Goal: Task Accomplishment & Management: Use online tool/utility

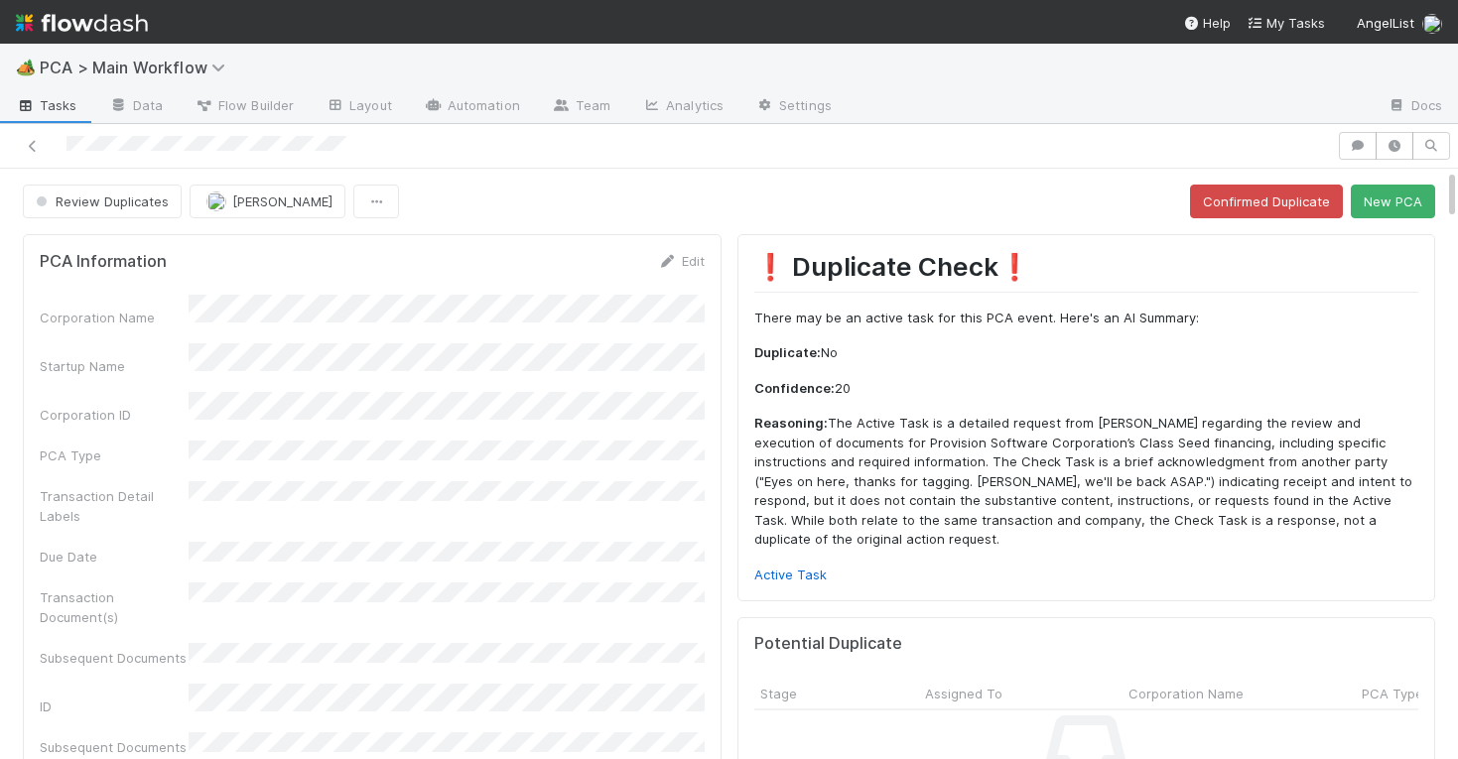
click at [701, 249] on div "PCA Information Edit Corporation Name Startup Name Corporation ID PCA Type Tran…" at bounding box center [372, 686] width 699 height 904
click at [692, 257] on link "Edit" at bounding box center [681, 261] width 47 height 16
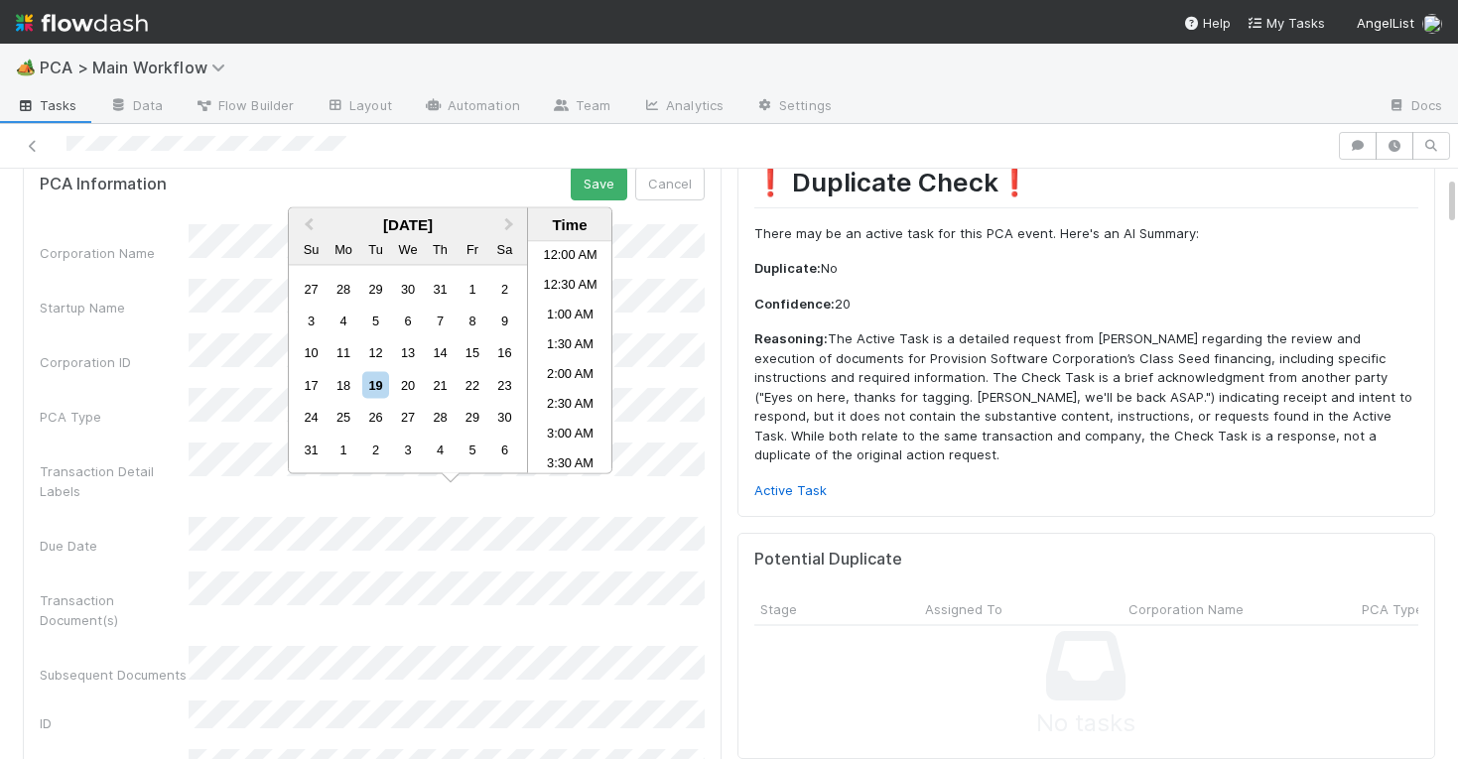
scroll to position [613, 0]
click at [381, 380] on div "19" at bounding box center [375, 384] width 27 height 27
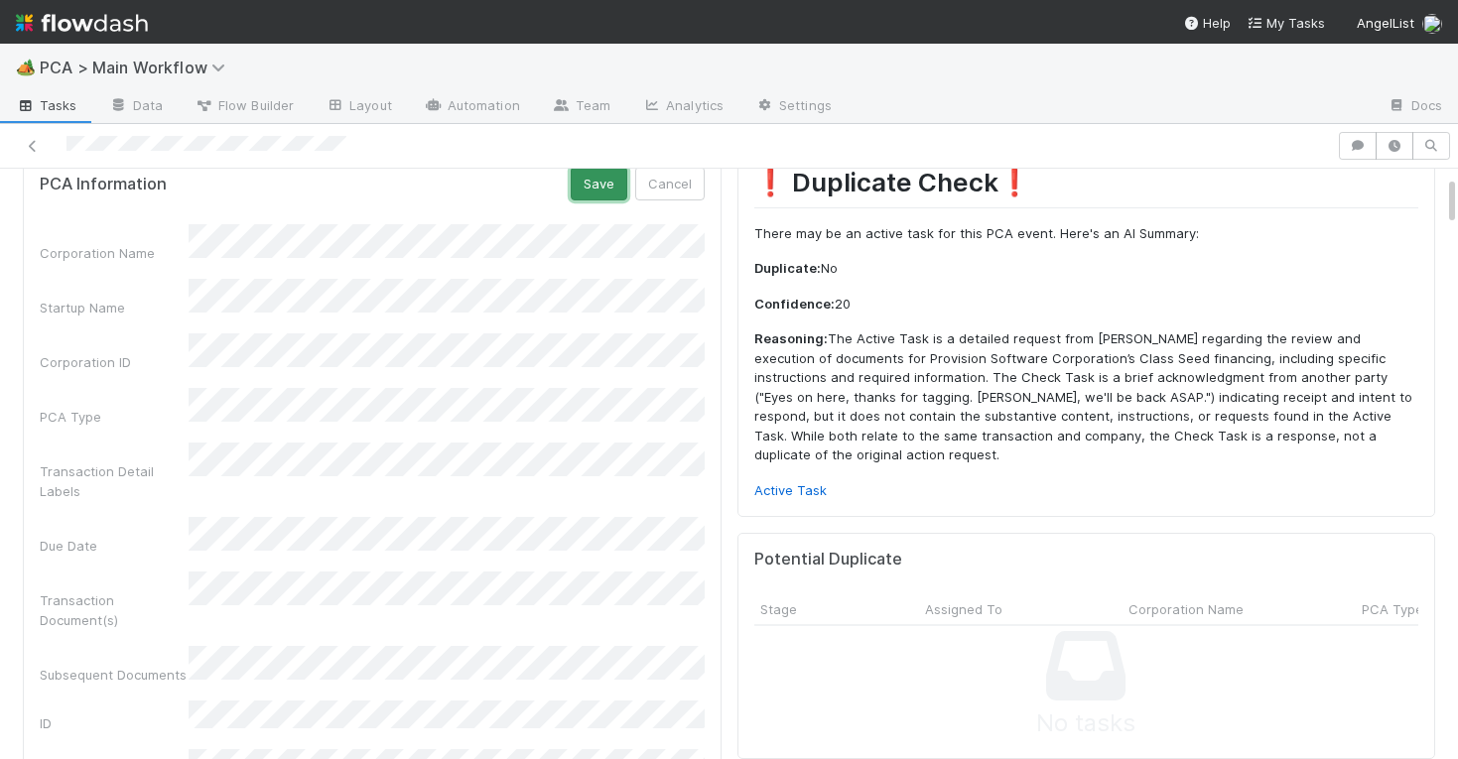
click at [597, 187] on button "Save" at bounding box center [599, 184] width 57 height 34
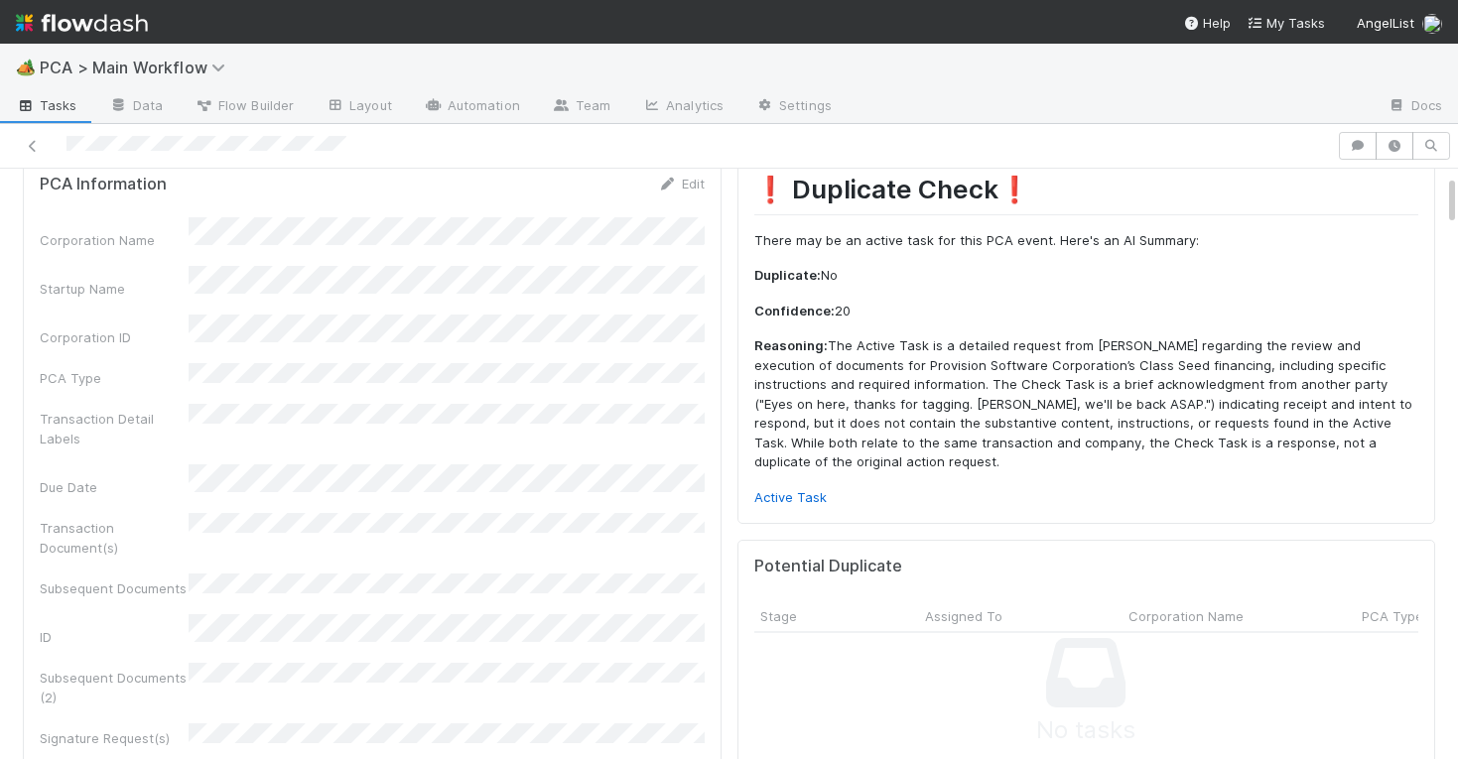
scroll to position [0, 0]
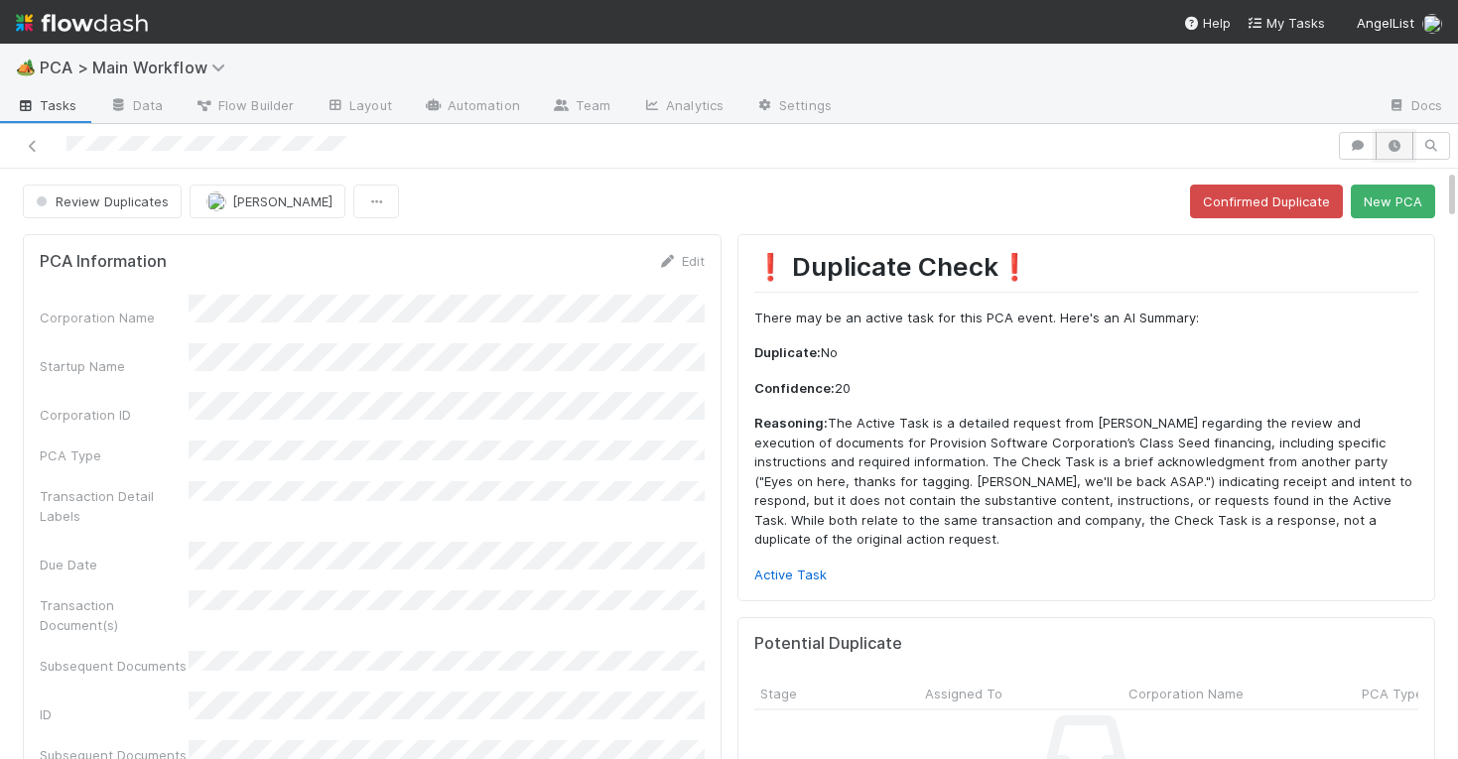
click at [1397, 148] on icon "button" at bounding box center [1395, 146] width 20 height 12
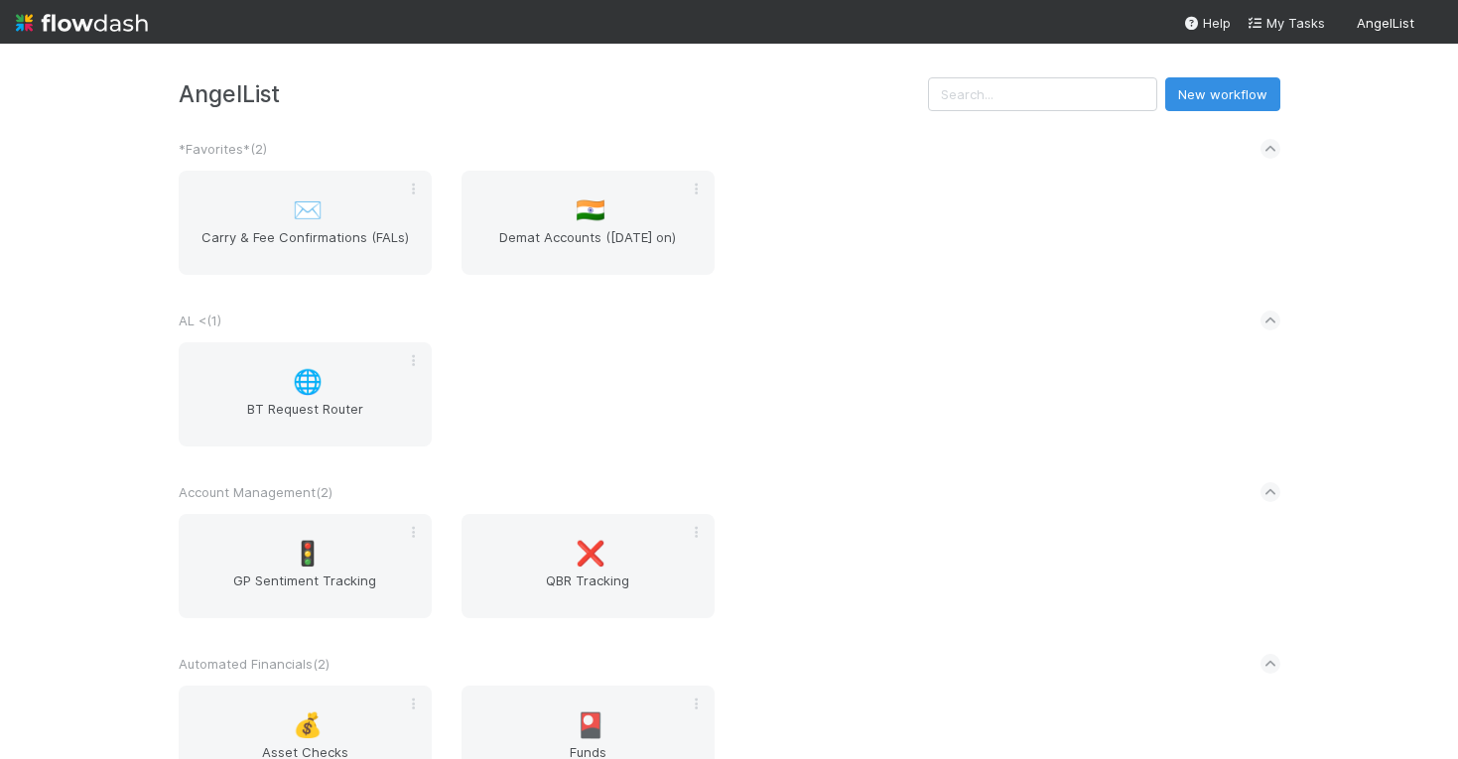
scroll to position [2550, 0]
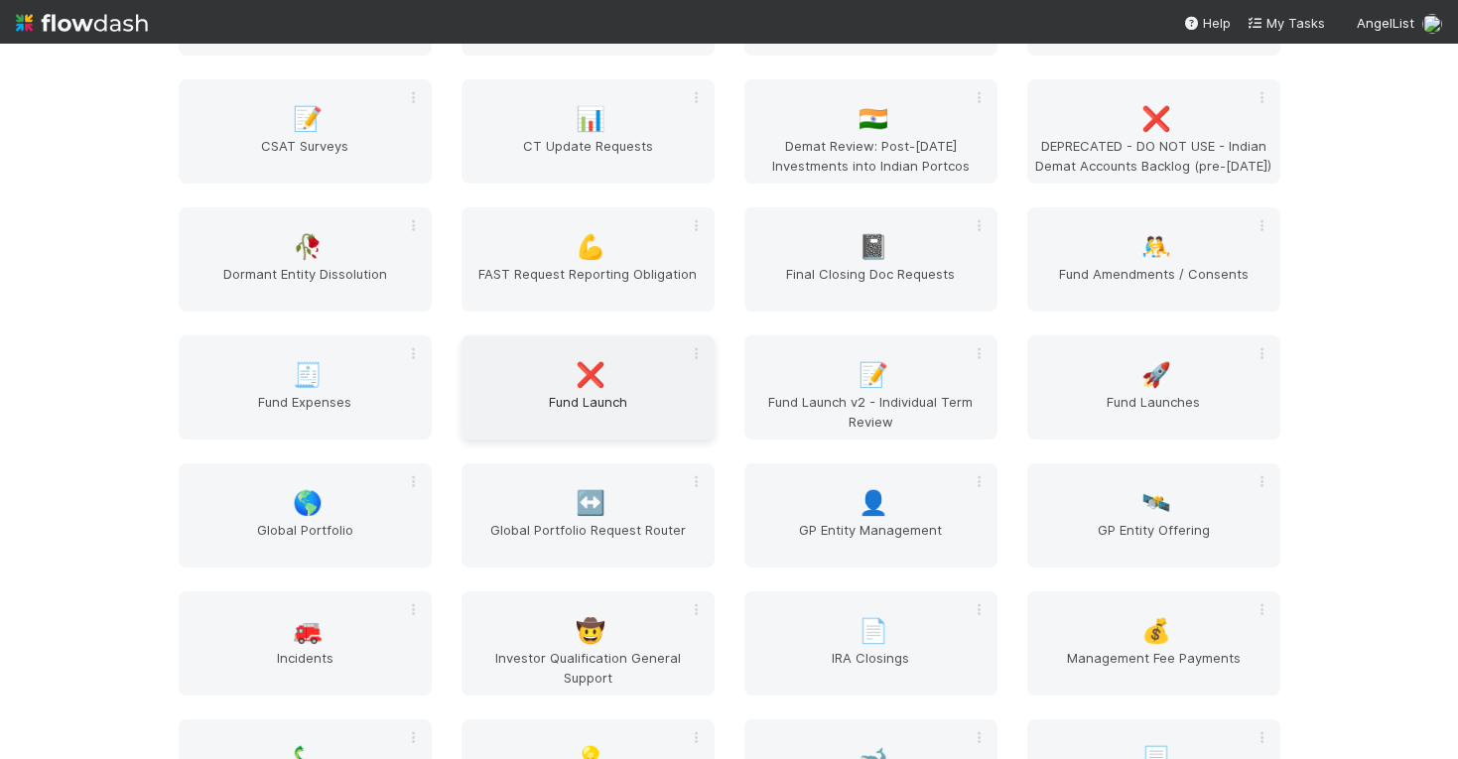
click at [626, 378] on div "❌ Fund Launch" at bounding box center [588, 388] width 253 height 104
click at [1117, 370] on div "🚀 Fund Launches" at bounding box center [1153, 388] width 253 height 104
click at [1371, 460] on div "AngelList New workflow *Favorites* ( 2 ) ✉️ Carry & Fee Confirmations (FALs) 🇮🇳…" at bounding box center [729, 402] width 1458 height 716
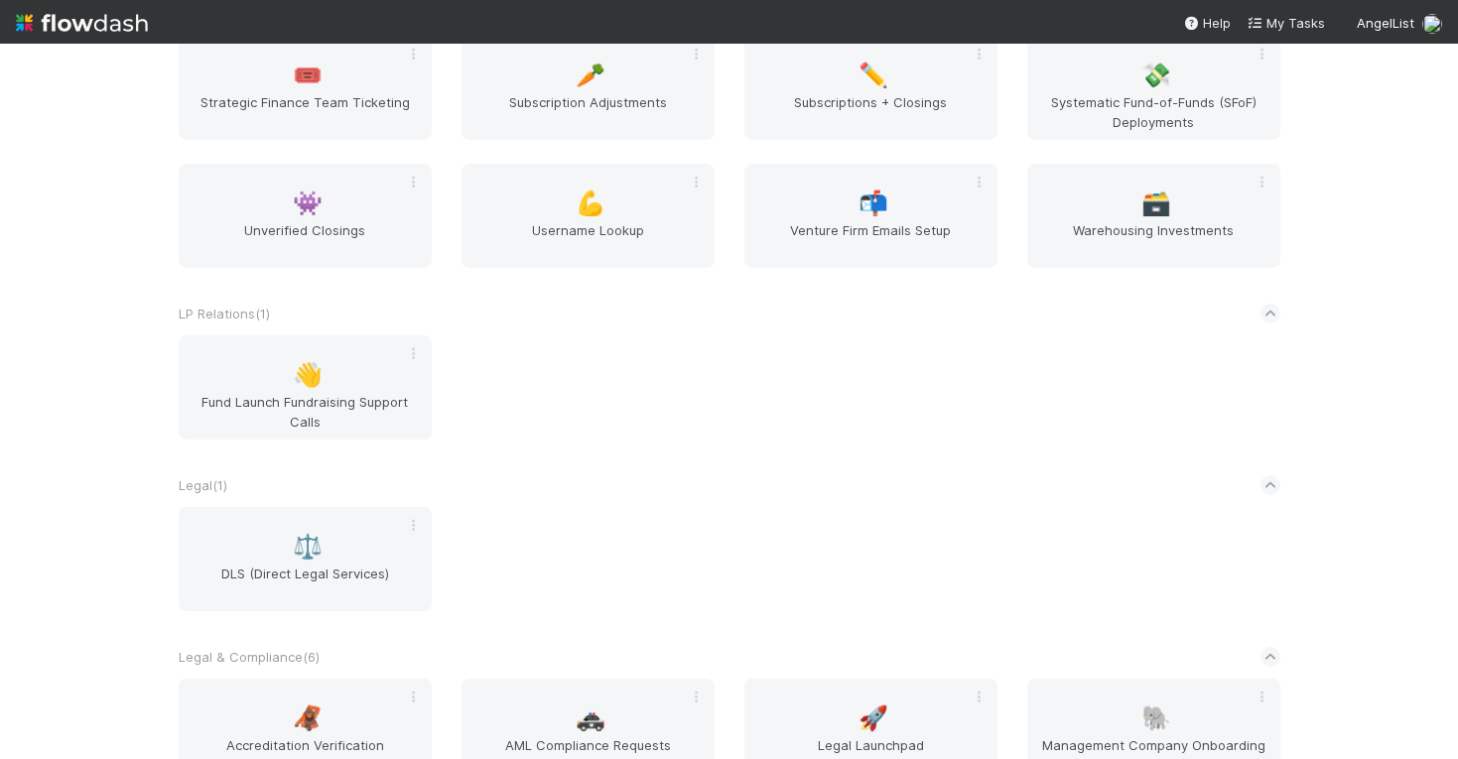
click at [1371, 460] on div "AngelList New workflow *Favorites* ( 2 ) ✉️ Carry & Fee Confirmations (FALs) 🇮🇳…" at bounding box center [729, 402] width 1458 height 716
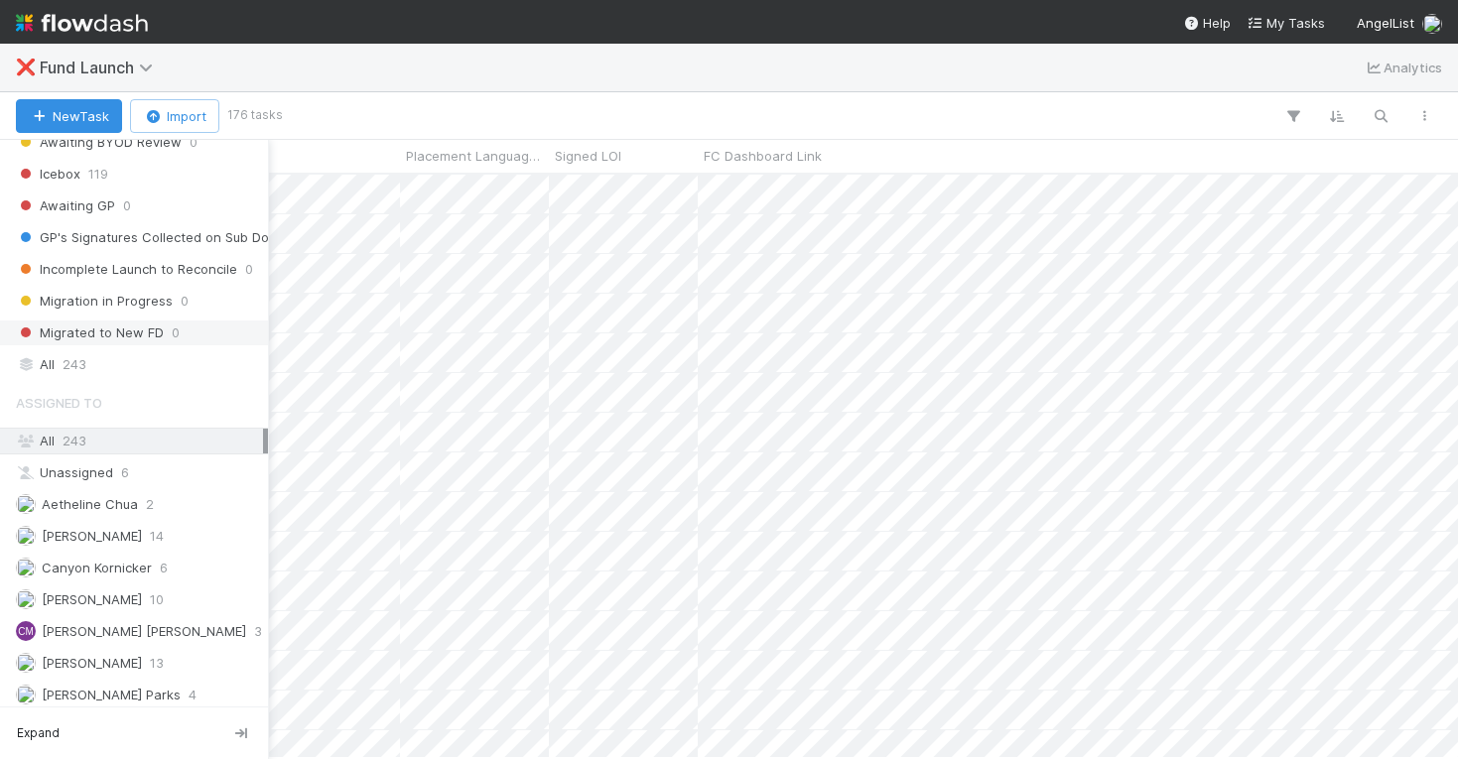
scroll to position [488, 0]
click at [82, 357] on span "243" at bounding box center [75, 362] width 24 height 25
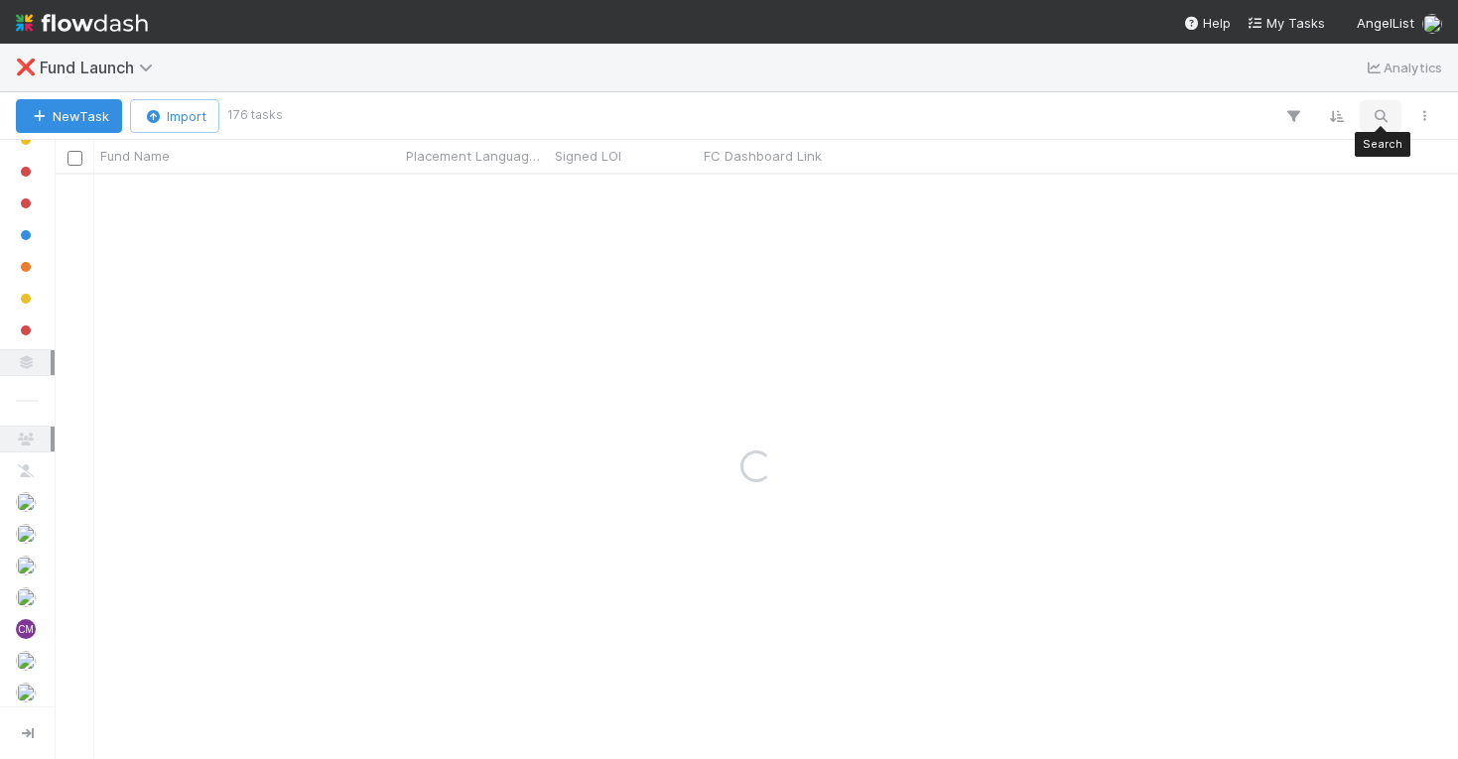
click at [1389, 127] on button "button" at bounding box center [1381, 116] width 36 height 26
click at [1241, 84] on input "vvoak" at bounding box center [1277, 83] width 199 height 24
type input "verissimo"
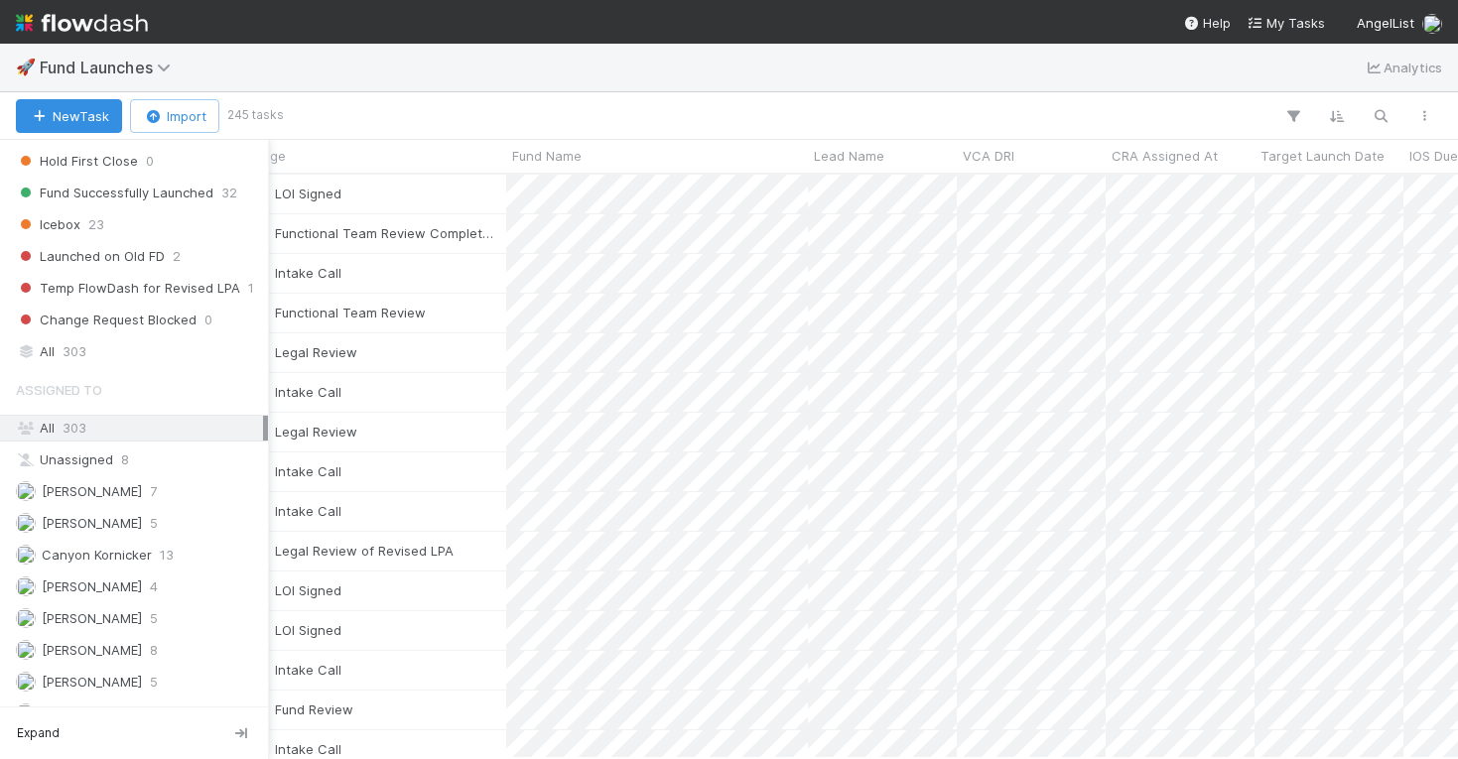
scroll to position [1109, 0]
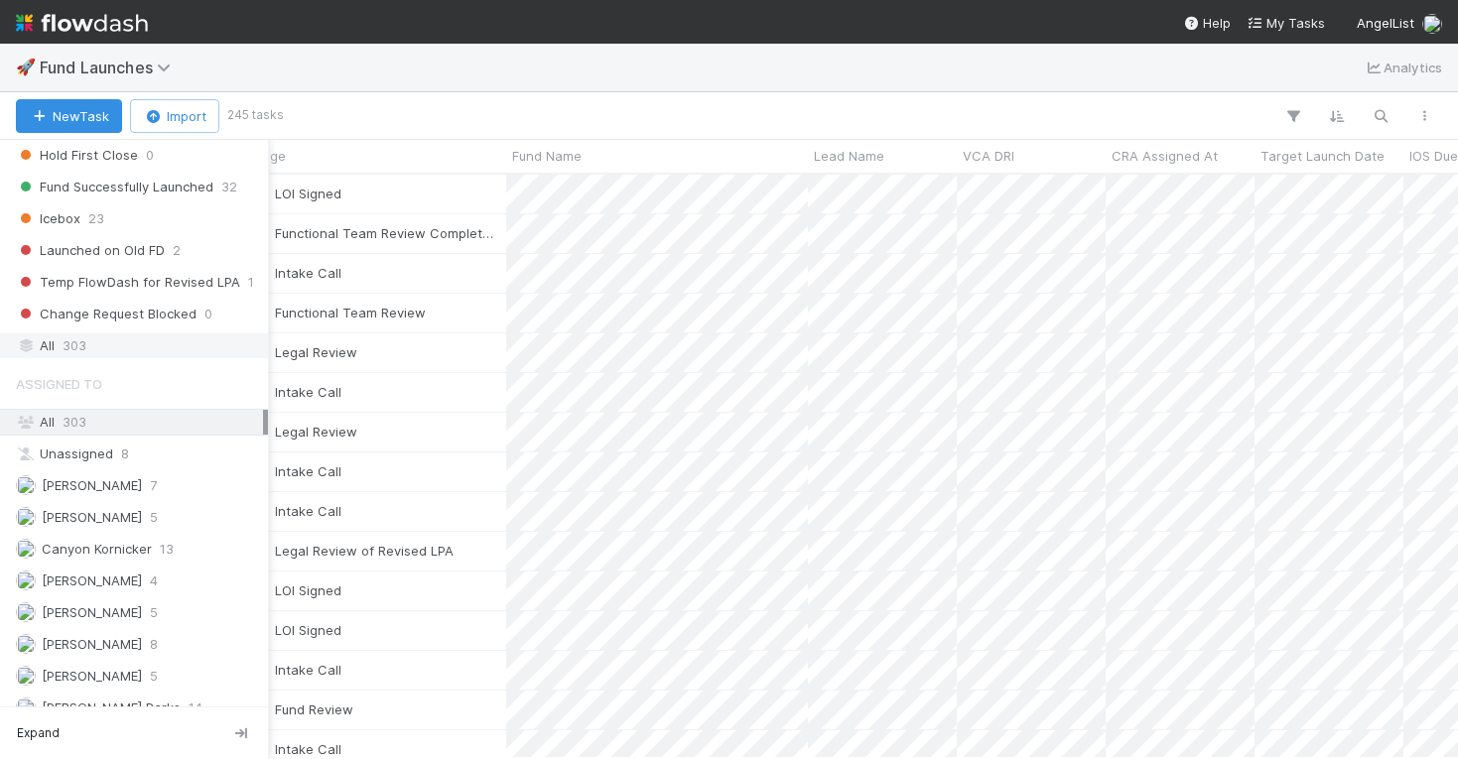
click at [143, 340] on div "All 303" at bounding box center [139, 346] width 247 height 25
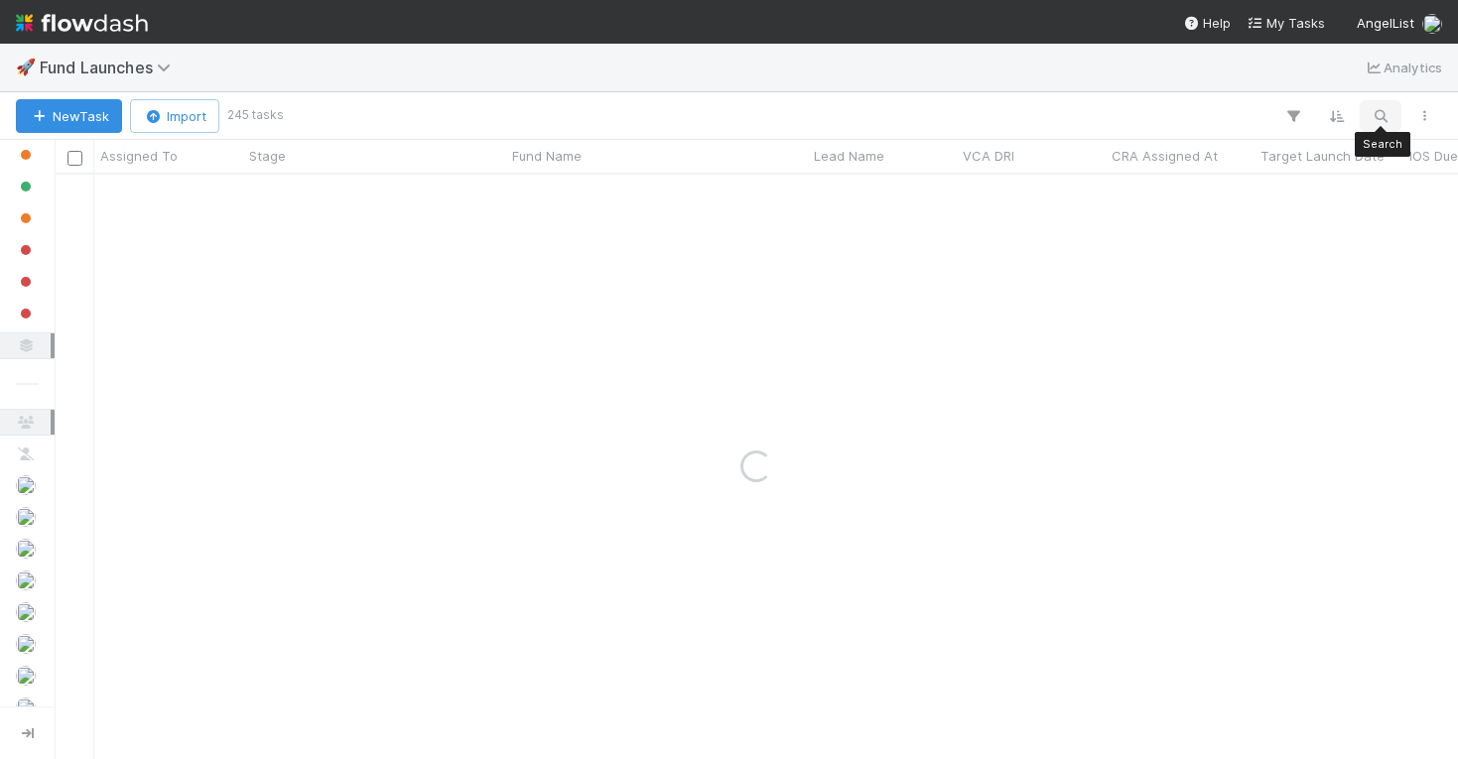
click at [1373, 110] on icon "button" at bounding box center [1381, 116] width 20 height 18
click at [1252, 79] on input "vvoak" at bounding box center [1277, 83] width 199 height 24
type input "verissimo"
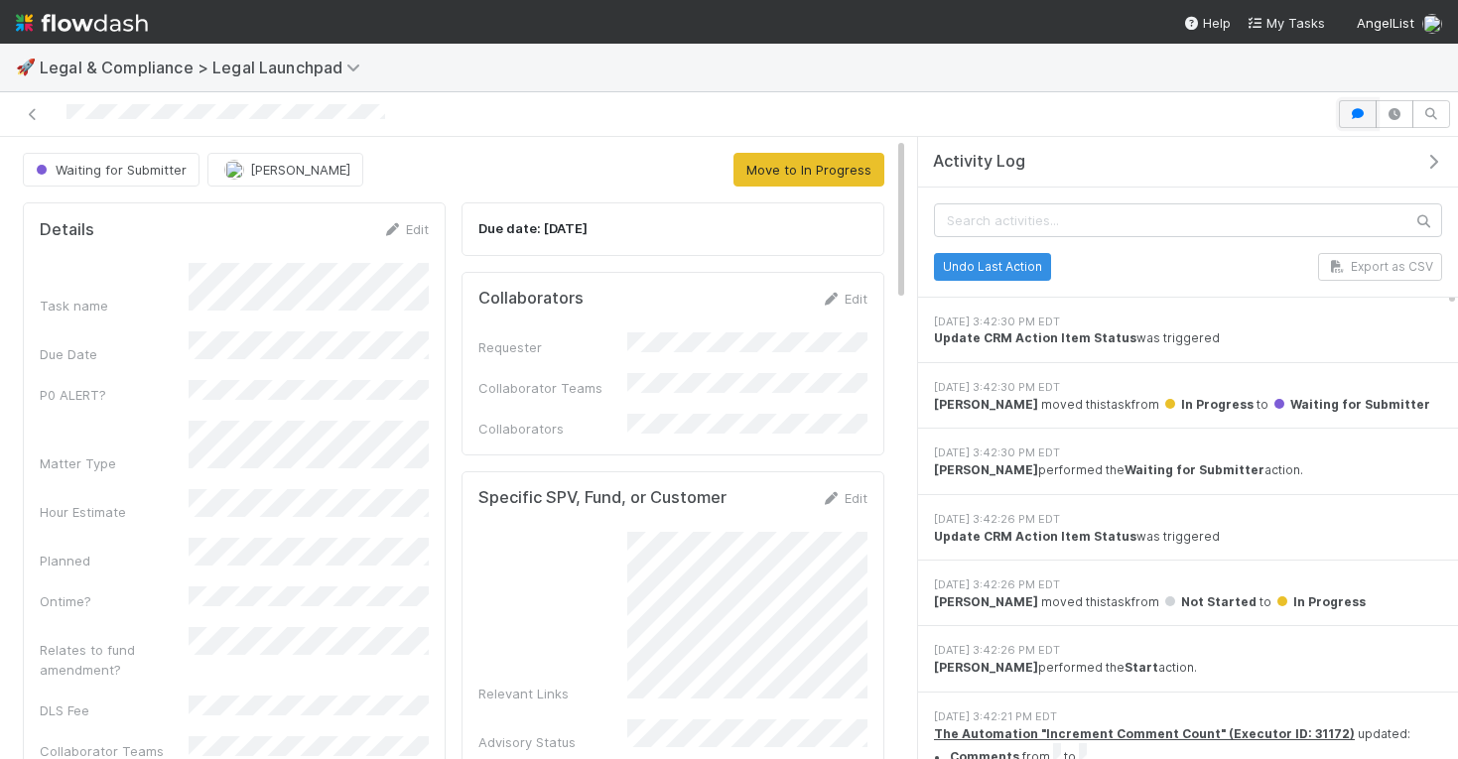
click at [1358, 108] on icon "button" at bounding box center [1358, 114] width 20 height 12
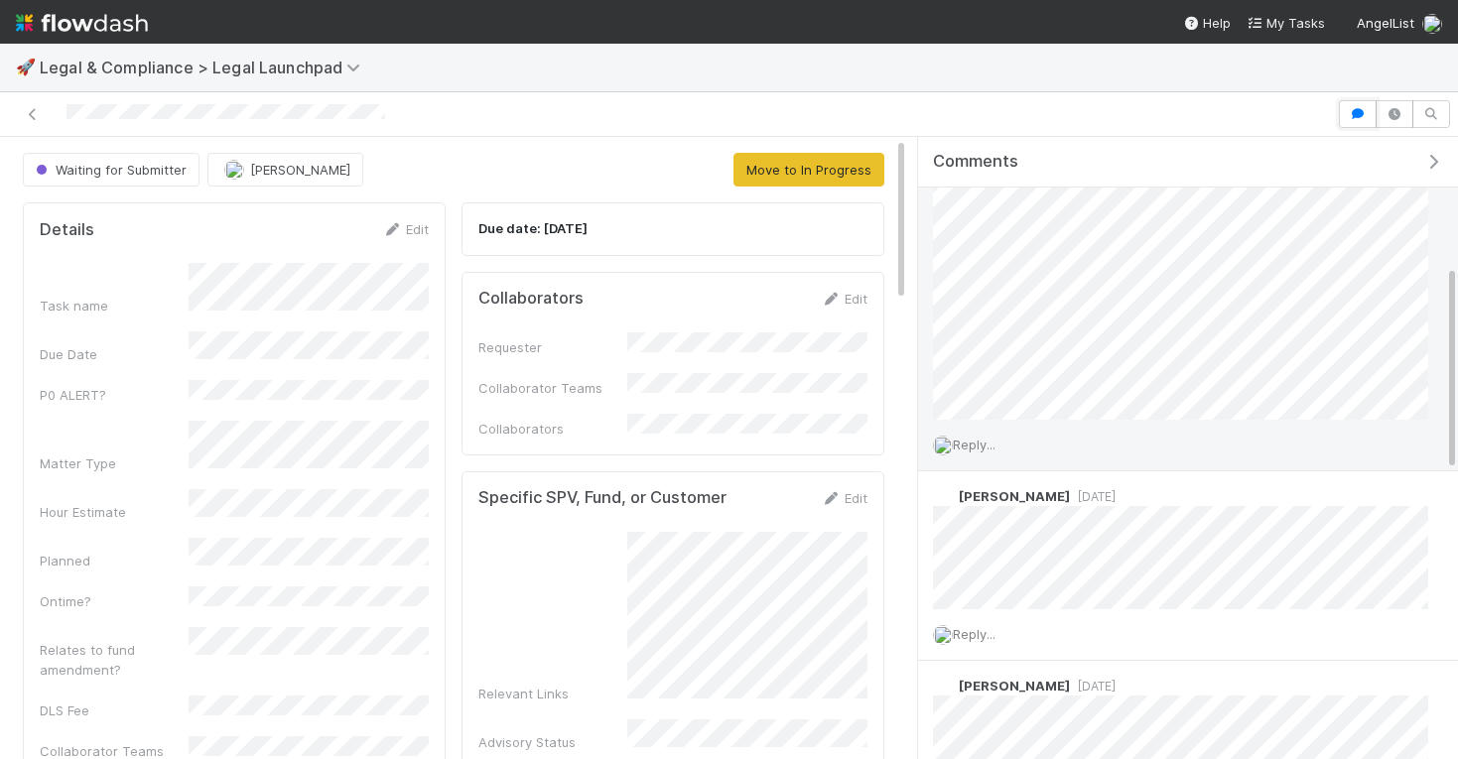
scroll to position [386, 0]
click at [981, 462] on div "Reply..." at bounding box center [1180, 453] width 525 height 50
click at [971, 457] on span "Reply..." at bounding box center [974, 453] width 43 height 16
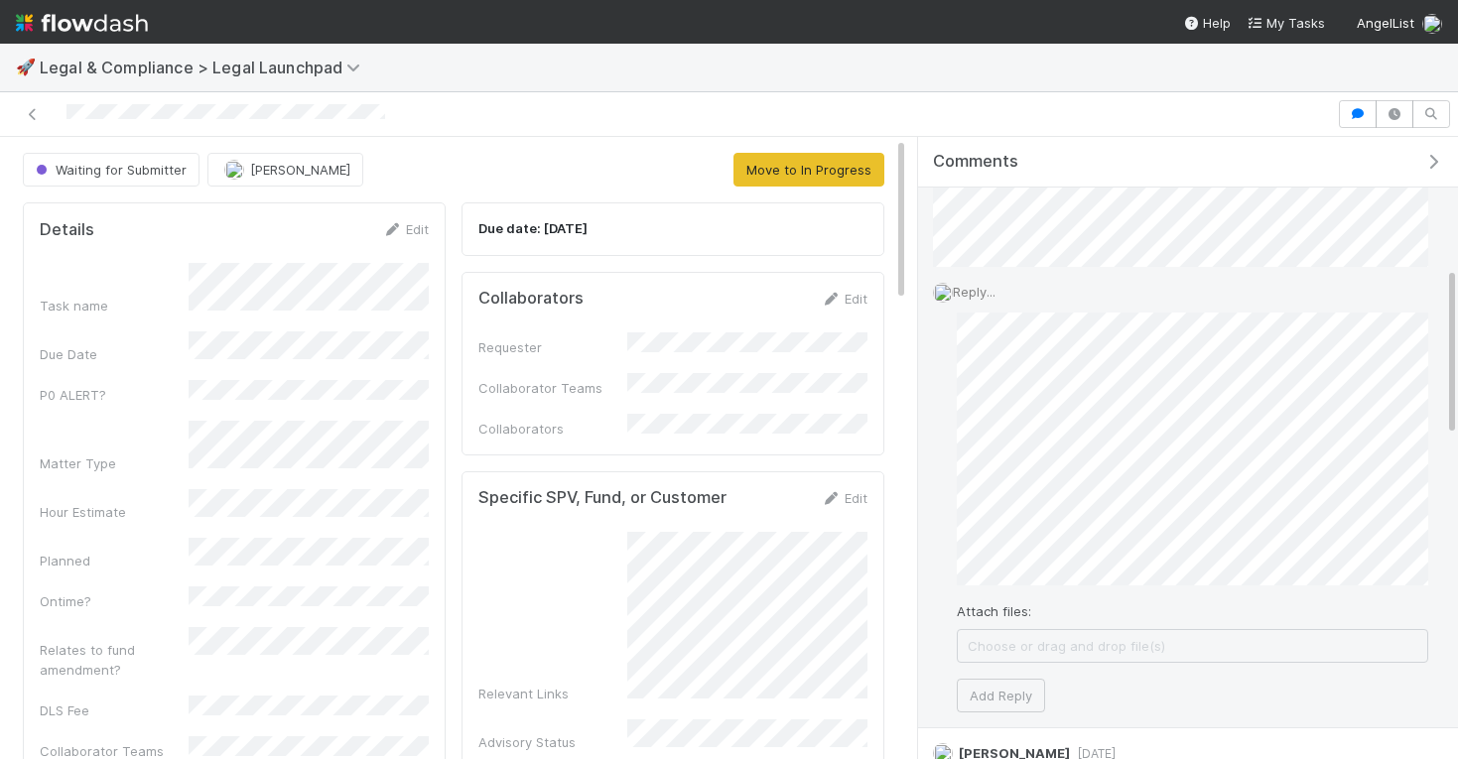
scroll to position [557, 0]
click at [1014, 684] on button "Add Reply" at bounding box center [1001, 686] width 88 height 34
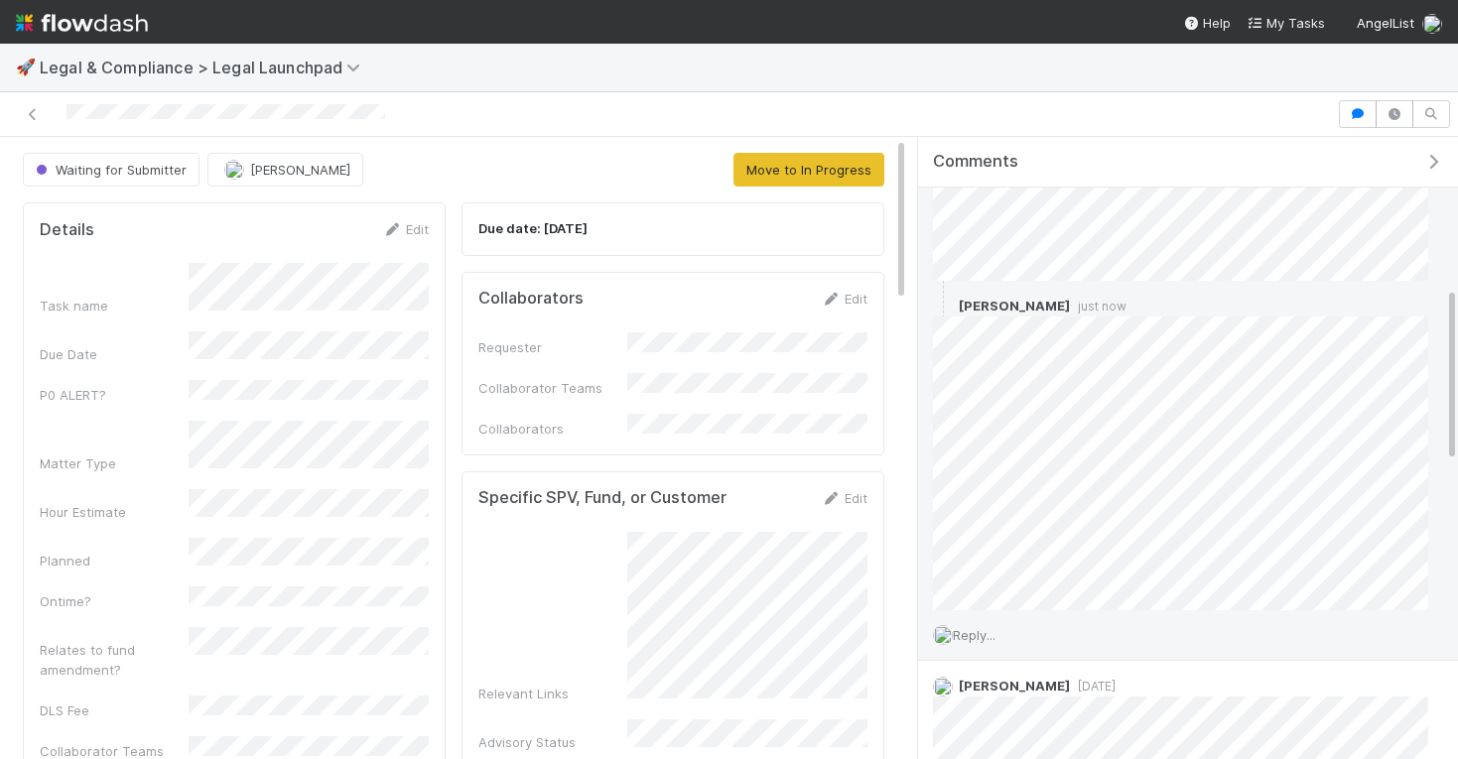
scroll to position [523, 0]
